Goal: Use online tool/utility

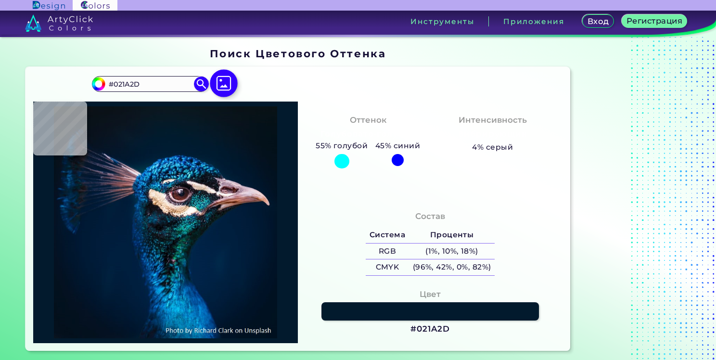
click at [227, 83] on img at bounding box center [224, 83] width 28 height 28
click at [0, 0] on input "file" at bounding box center [0, 0] width 0 height 0
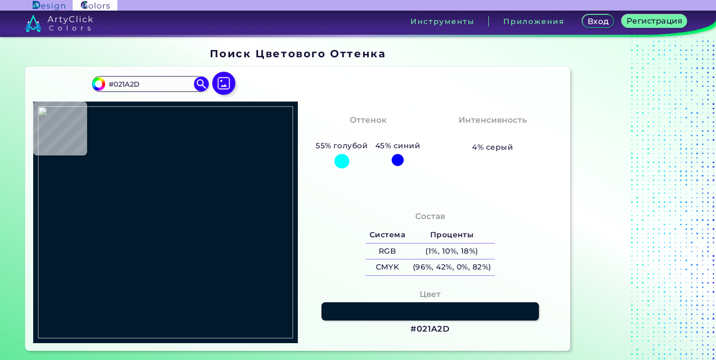
click at [190, 188] on img at bounding box center [165, 222] width 255 height 232
type input "#2d3238"
type input "#2D3238"
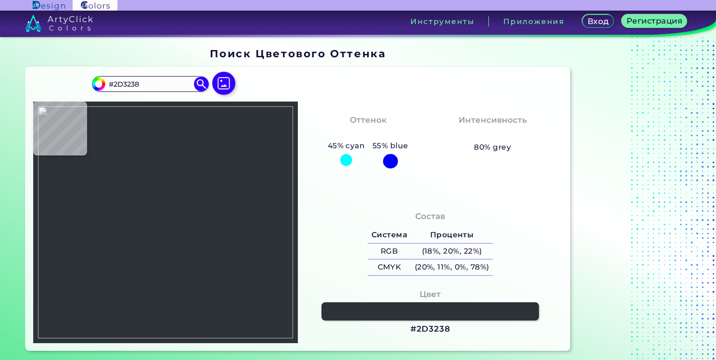
type input "#000000"
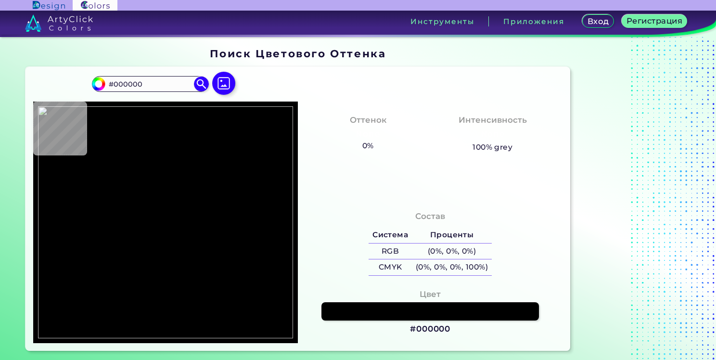
type input "#2d3238"
type input "#2D3238"
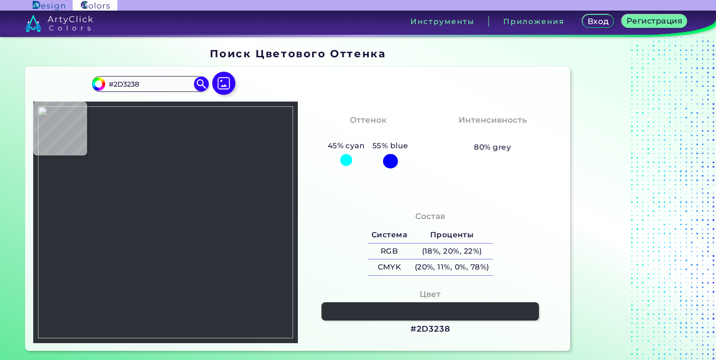
type input "#000000"
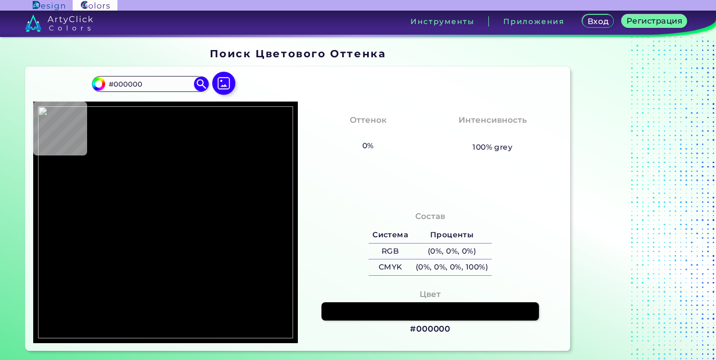
type input "#2d3238"
type input "#2D3238"
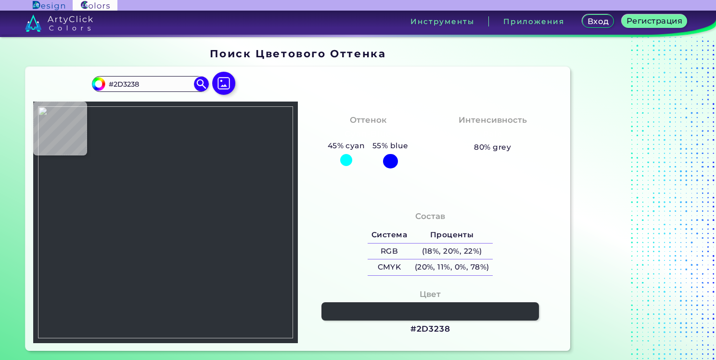
click at [171, 192] on img at bounding box center [165, 222] width 255 height 232
